Goal: Information Seeking & Learning: Learn about a topic

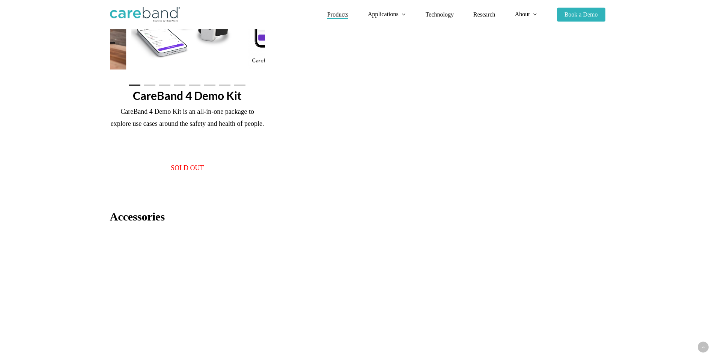
scroll to position [751, 0]
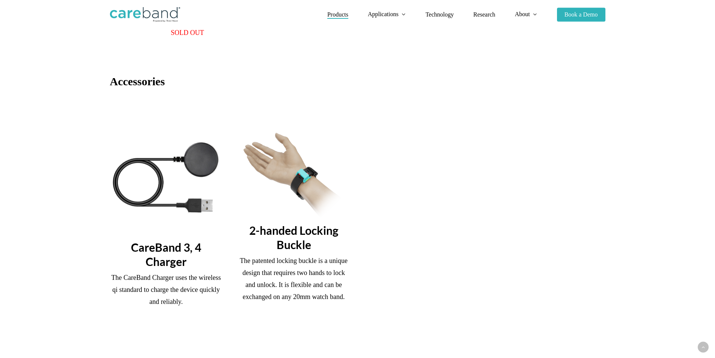
click at [288, 194] on img at bounding box center [294, 175] width 113 height 85
click at [291, 247] on h3 "2-handed Locking Buckle" at bounding box center [294, 237] width 113 height 29
click at [317, 298] on p "The patented locking buckle is a unique design that requires two hands to lock …" at bounding box center [294, 279] width 113 height 48
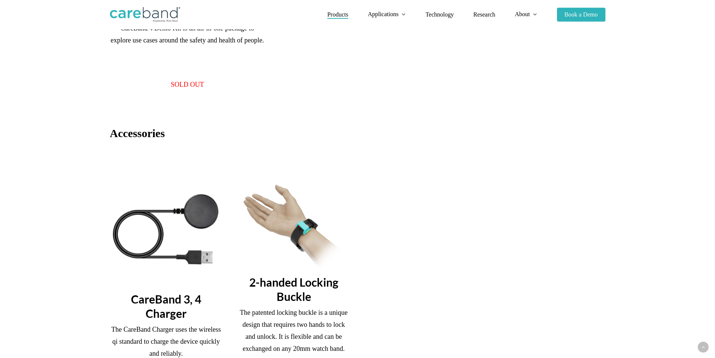
scroll to position [714, 0]
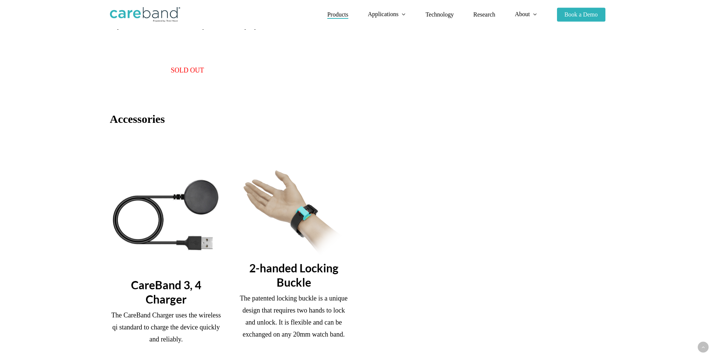
click at [294, 202] on img at bounding box center [294, 212] width 113 height 85
click at [325, 225] on img at bounding box center [294, 212] width 113 height 85
click at [297, 215] on img at bounding box center [294, 212] width 113 height 85
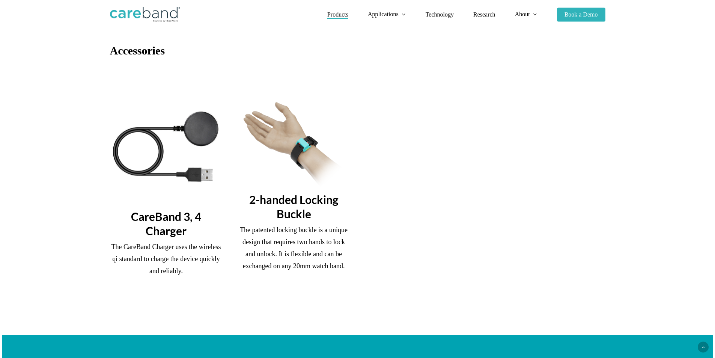
scroll to position [789, 0]
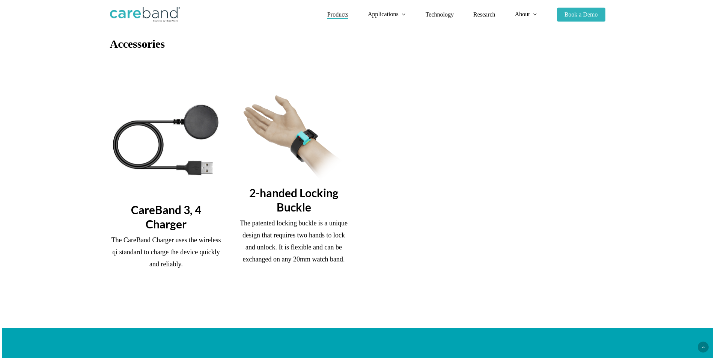
click at [302, 228] on p "The patented locking buckle is a unique design that requires two hands to lock …" at bounding box center [294, 241] width 113 height 48
click at [297, 259] on p "The patented locking buckle is a unique design that requires two hands to lock …" at bounding box center [294, 241] width 113 height 48
click at [293, 178] on img at bounding box center [294, 137] width 113 height 85
click at [294, 140] on img at bounding box center [294, 137] width 113 height 85
click at [300, 204] on h3 "2-handed Locking Buckle" at bounding box center [294, 200] width 113 height 29
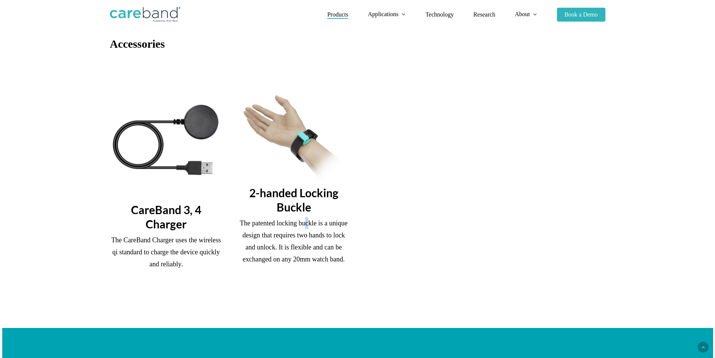
click at [308, 228] on p "The patented locking buckle is a unique design that requires two hands to lock …" at bounding box center [294, 241] width 113 height 48
click at [371, 247] on div "CareBand 3, 4 Charger The CareBand Charger uses the wireless qi standard to cha…" at bounding box center [358, 194] width 511 height 198
click at [308, 137] on img at bounding box center [294, 137] width 113 height 85
